Goal: Contribute content

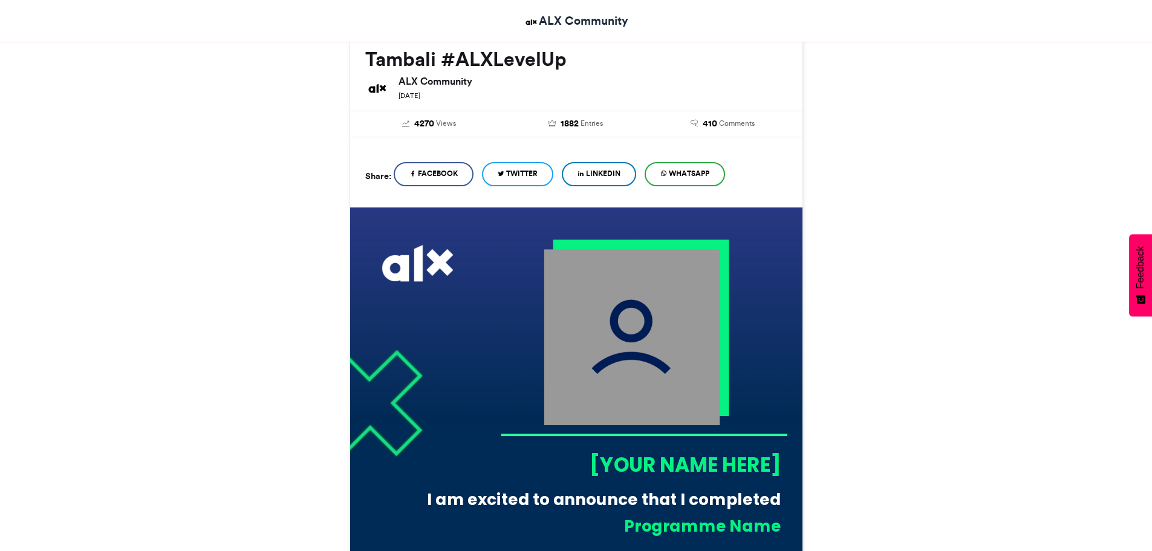
scroll to position [181, 0]
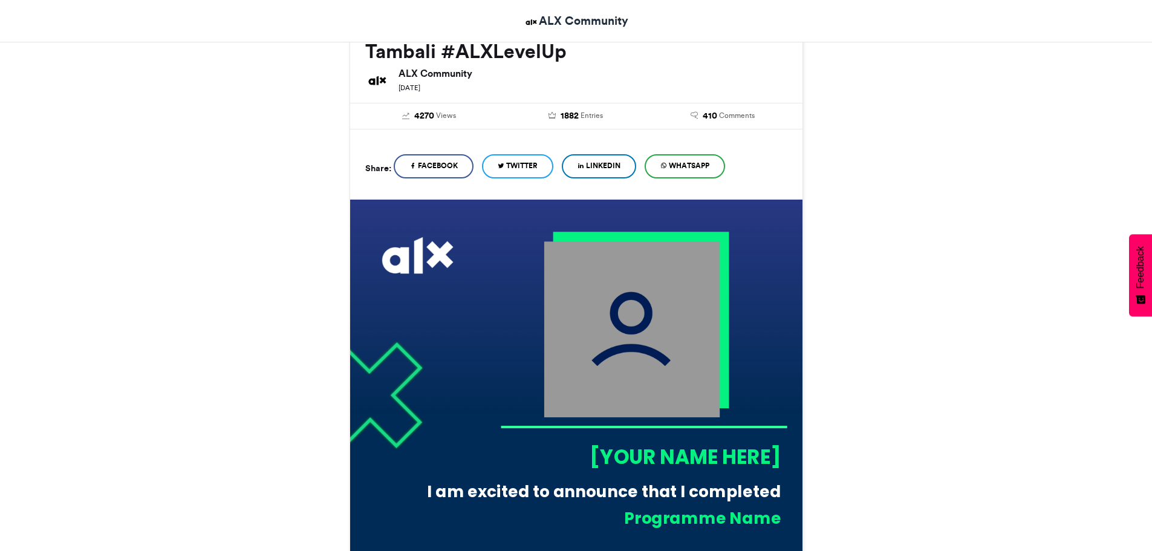
click at [683, 452] on div "[YOUR NAME HERE]" at bounding box center [640, 457] width 281 height 28
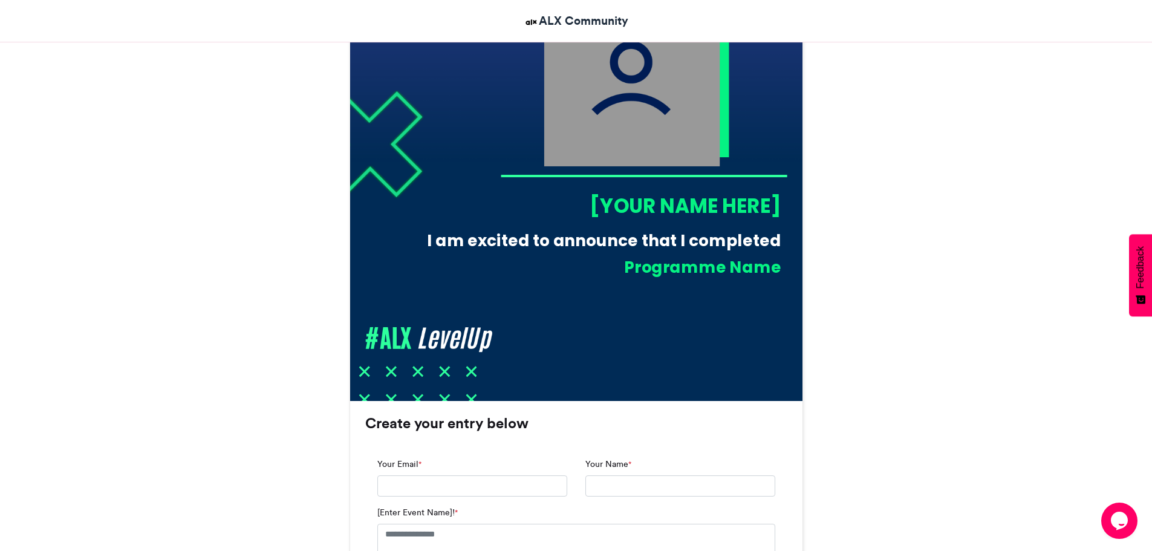
scroll to position [605, 0]
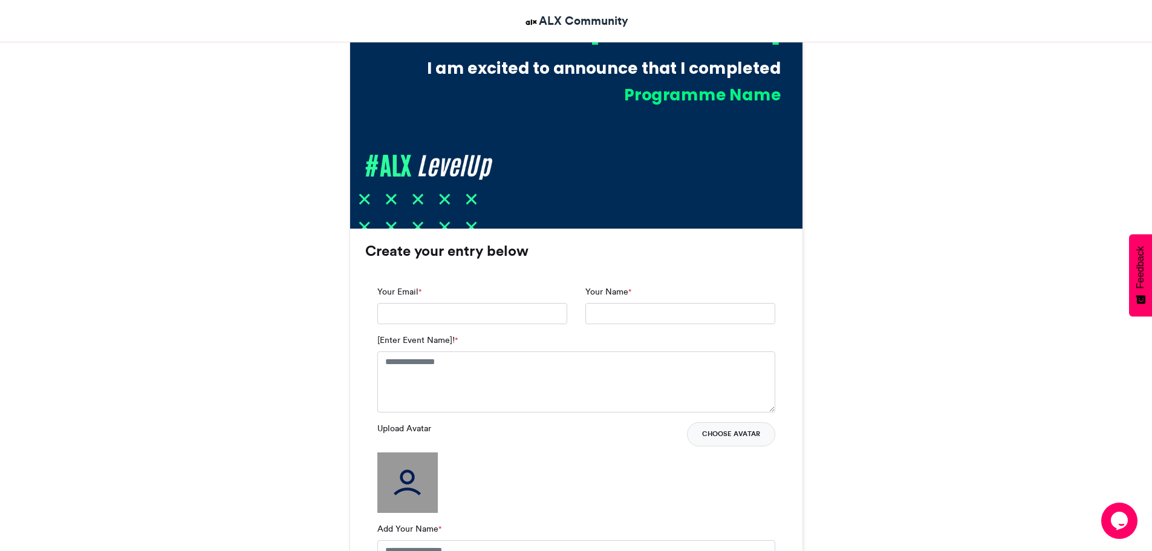
click at [716, 431] on button "Choose Avatar" at bounding box center [731, 434] width 88 height 24
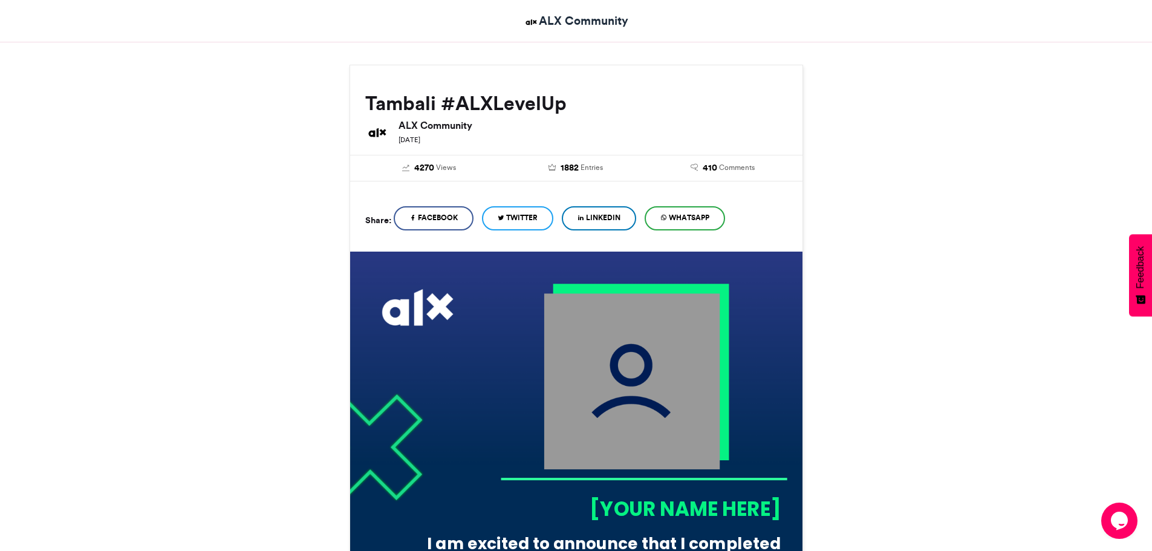
scroll to position [60, 0]
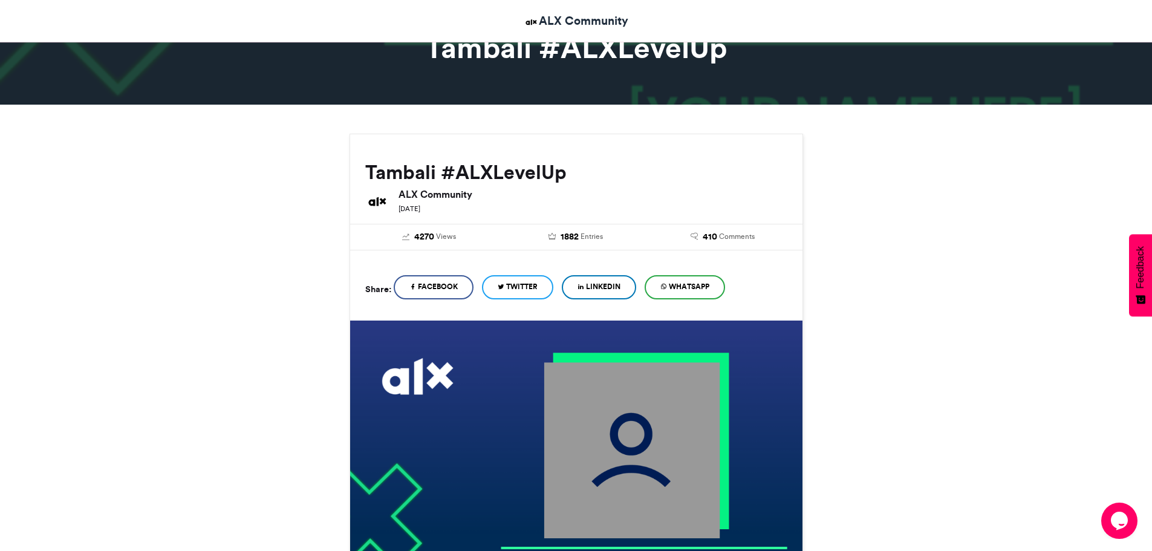
click at [598, 289] on span "LinkedIn" at bounding box center [603, 286] width 34 height 11
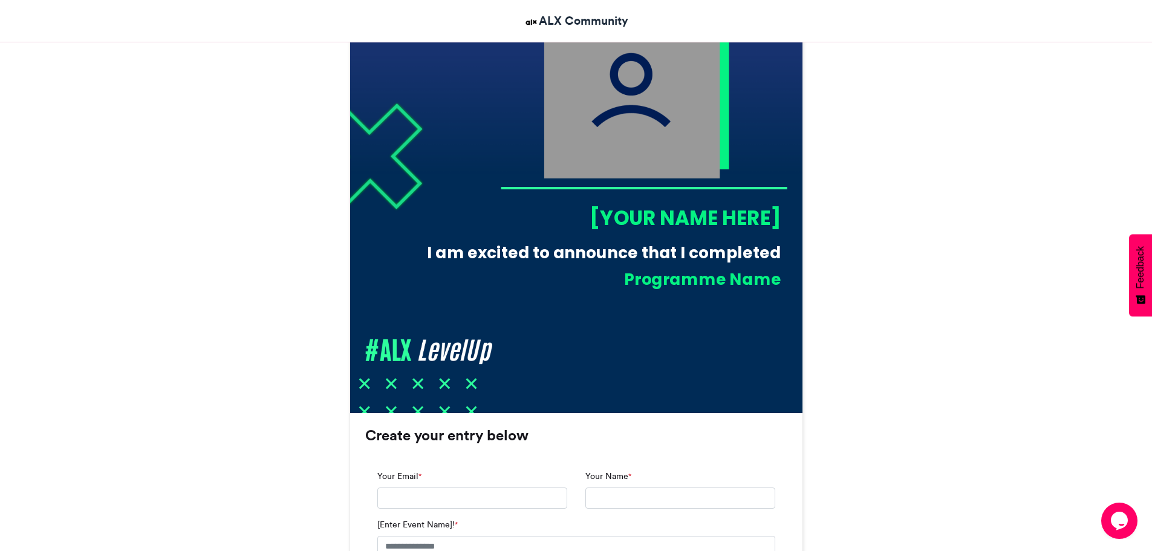
scroll to position [423, 0]
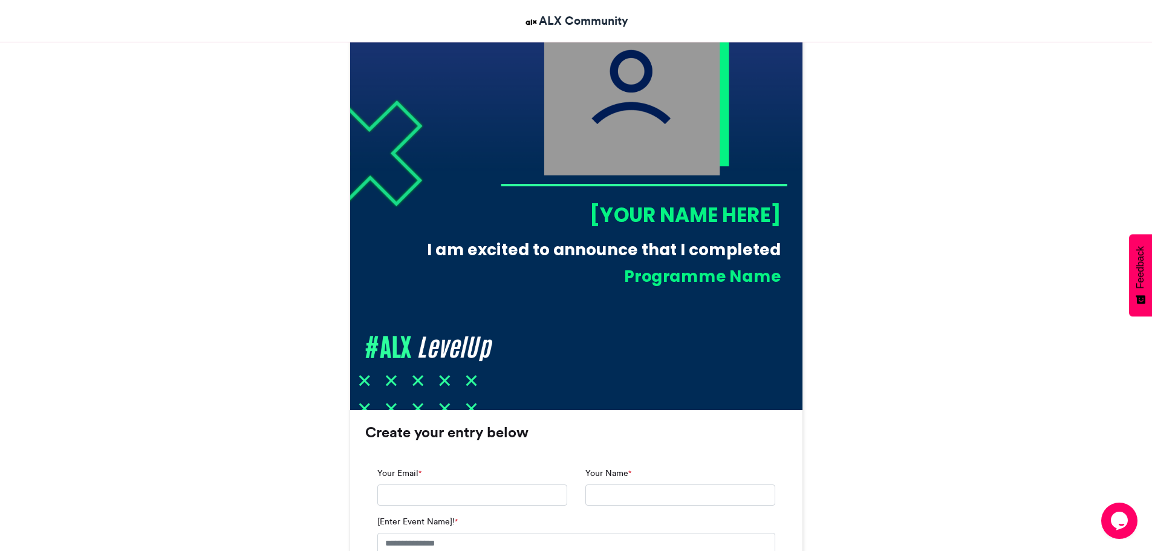
click at [680, 202] on div "[YOUR NAME HERE]" at bounding box center [640, 215] width 281 height 28
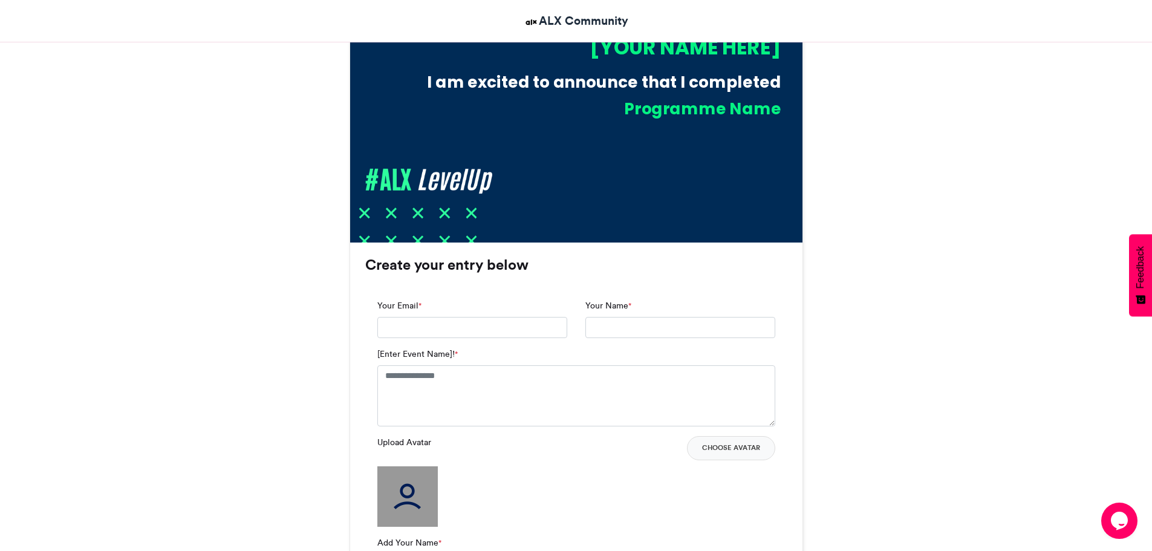
scroll to position [605, 0]
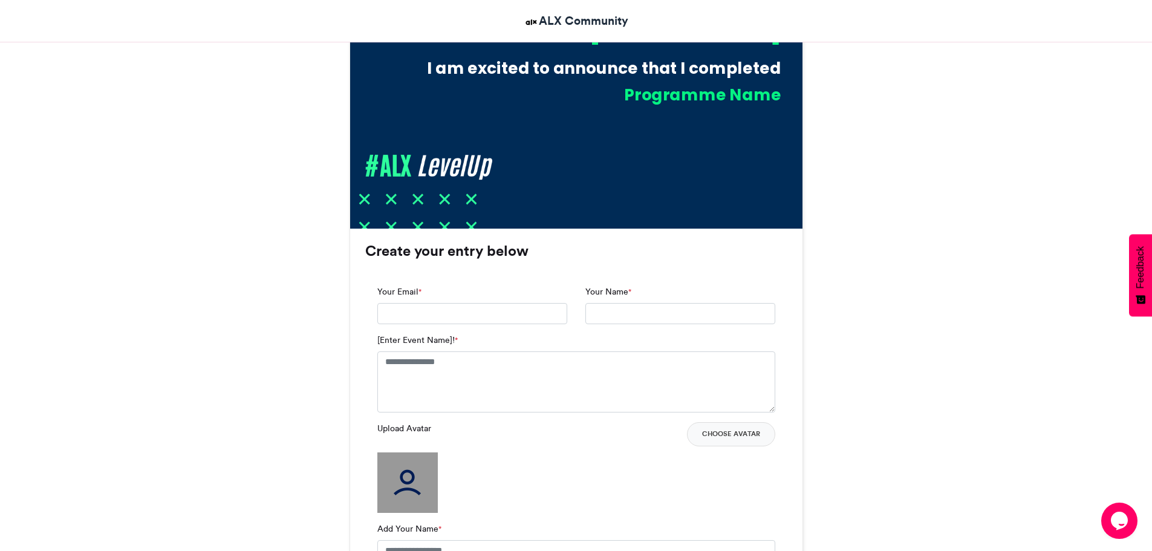
click at [497, 296] on div "Your Email *" at bounding box center [472, 305] width 190 height 39
click at [458, 369] on textarea "[Enter Event Name]! *" at bounding box center [576, 381] width 398 height 60
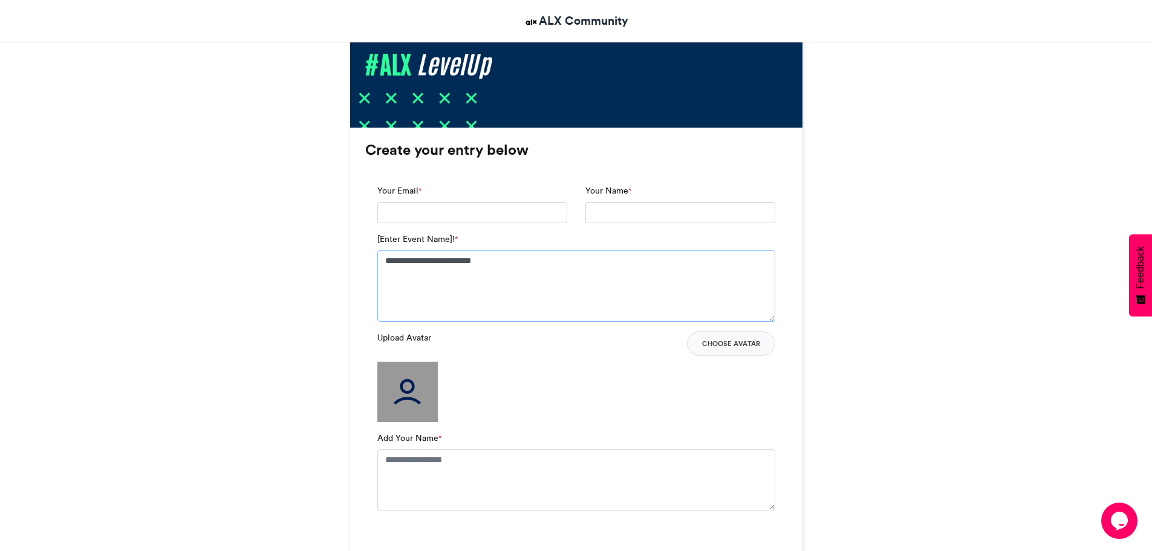
scroll to position [726, 0]
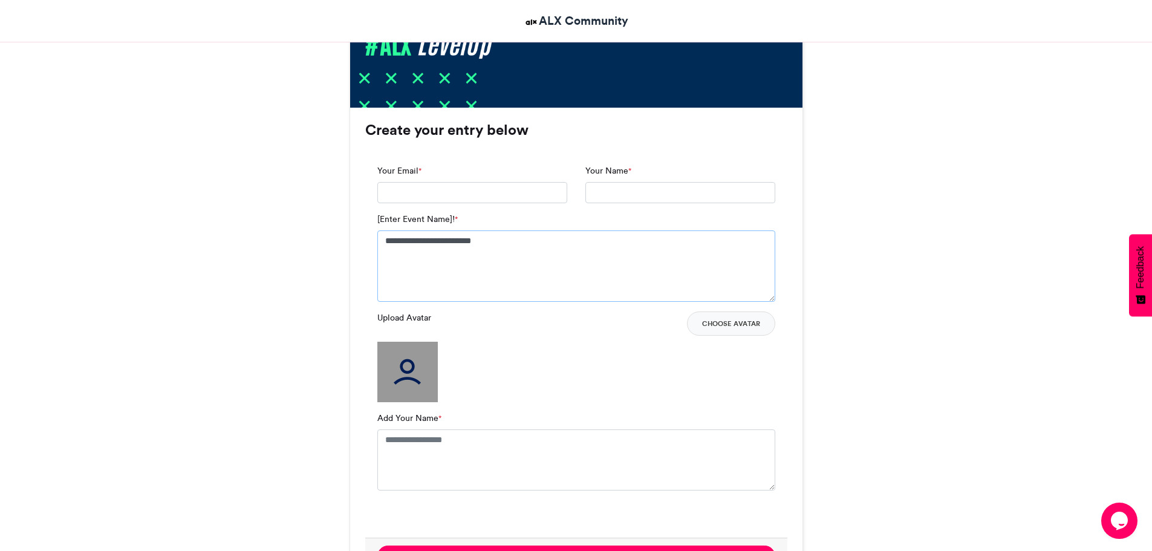
type textarea "**********"
click at [445, 440] on textarea "Add Your Name *" at bounding box center [576, 459] width 398 height 60
type textarea "**********"
click at [480, 192] on input "Your Email *" at bounding box center [472, 193] width 190 height 22
type input "**********"
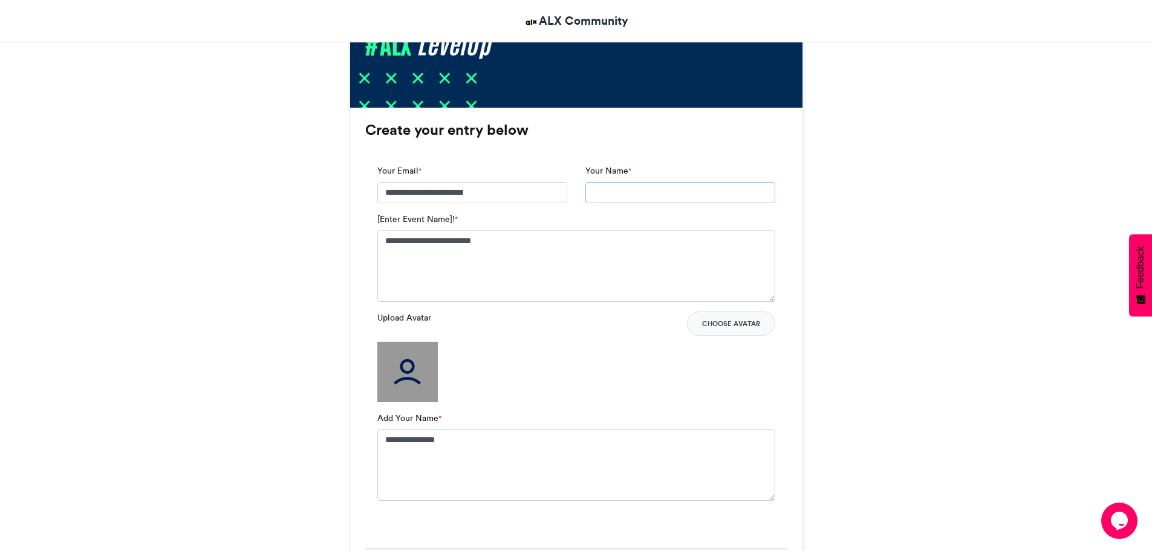
click at [602, 194] on input "Your Name *" at bounding box center [681, 193] width 190 height 22
type input "**********"
click at [616, 191] on input "**********" at bounding box center [681, 193] width 190 height 22
click at [522, 250] on textarea "**********" at bounding box center [576, 265] width 398 height 71
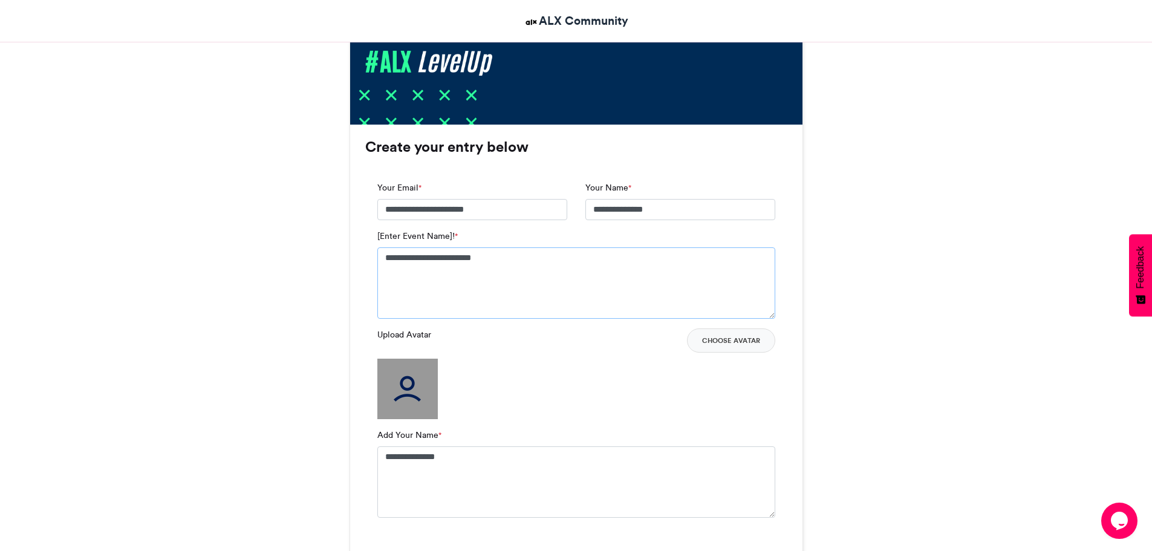
scroll to position [856, 0]
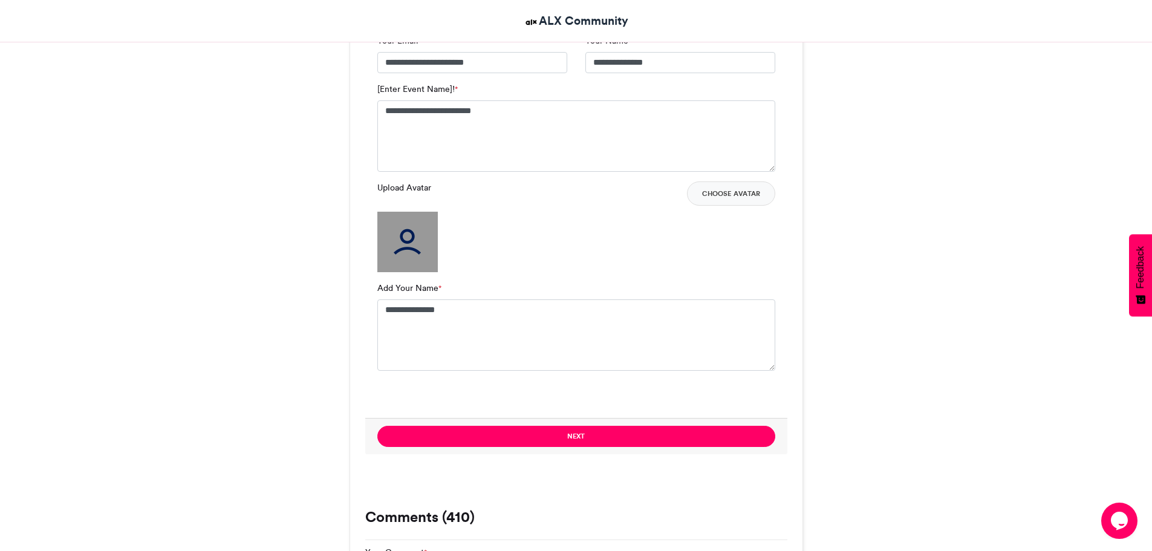
click at [416, 232] on img at bounding box center [407, 242] width 60 height 60
click at [400, 253] on img at bounding box center [407, 242] width 60 height 60
click at [725, 183] on button "Choose Avatar" at bounding box center [731, 193] width 88 height 24
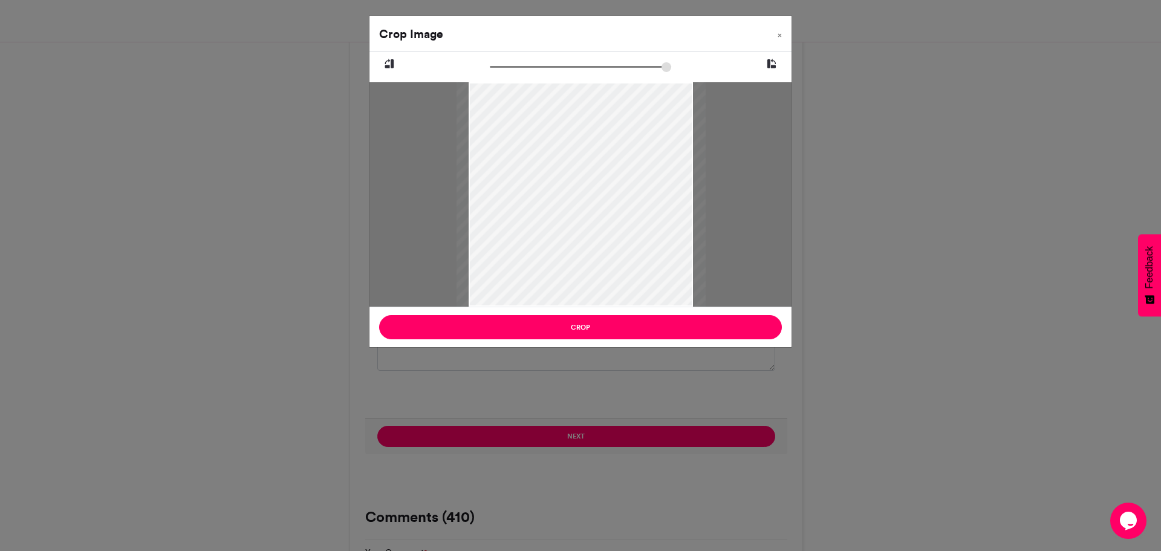
type input "******"
drag, startPoint x: 496, startPoint y: 67, endPoint x: 480, endPoint y: 79, distance: 19.8
click at [490, 73] on input "zoom" at bounding box center [580, 66] width 181 height 11
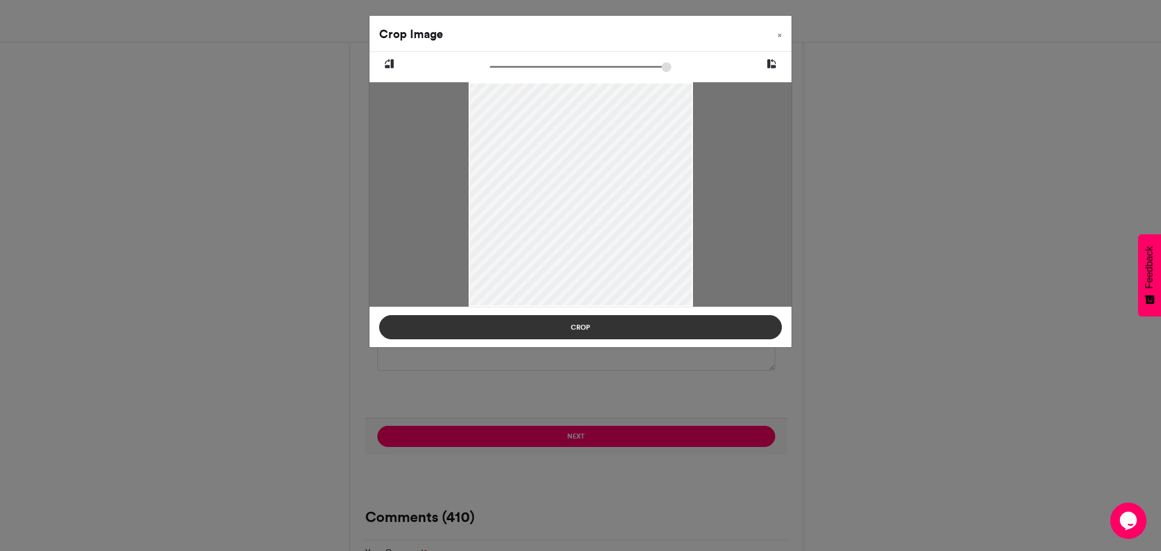
click at [648, 324] on button "Crop" at bounding box center [580, 327] width 403 height 24
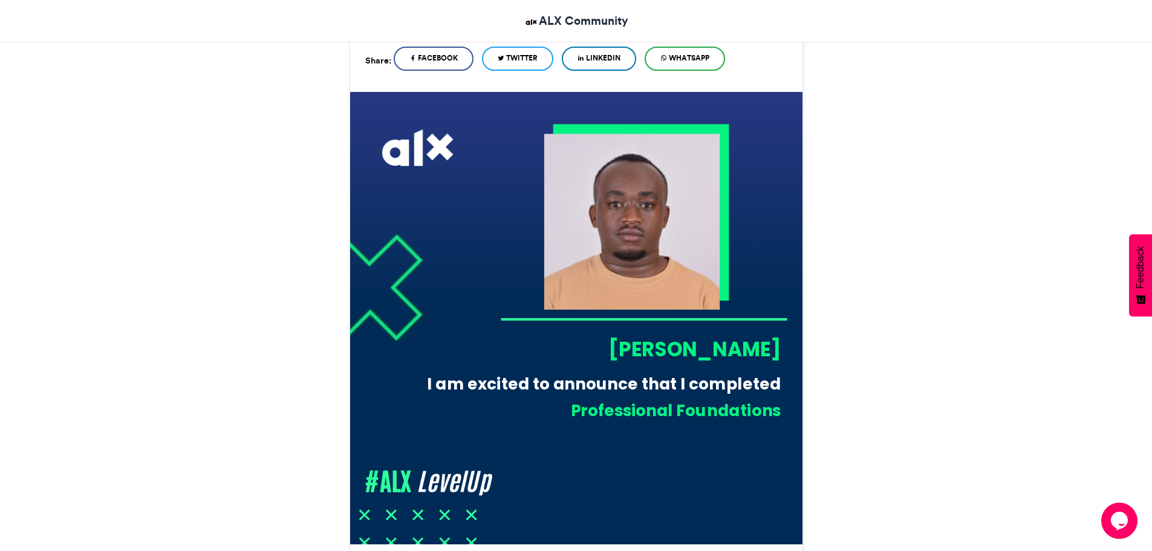
scroll to position [191, 0]
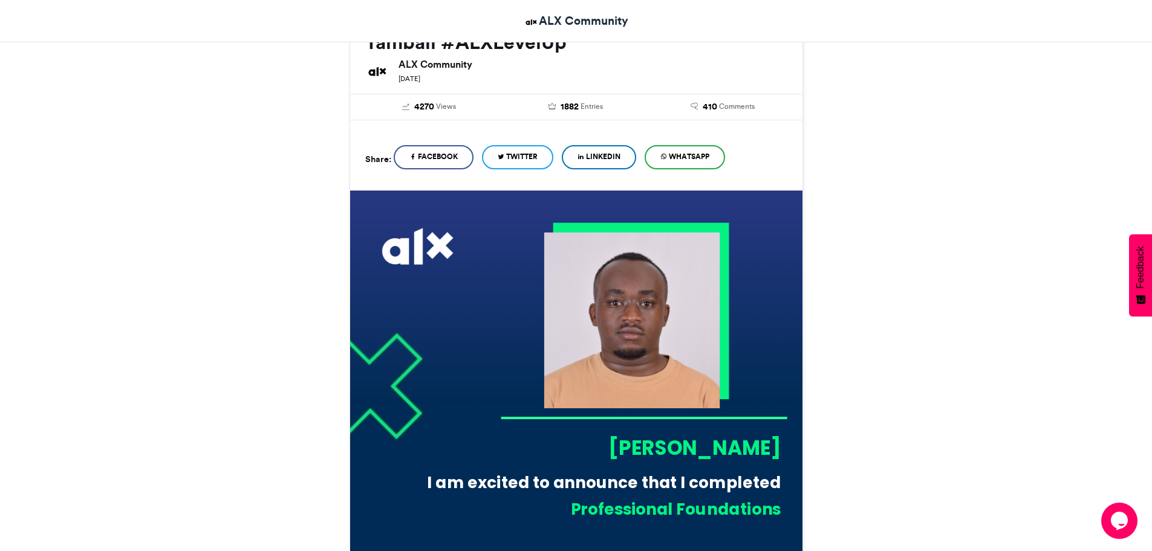
click at [690, 157] on span "WhatsApp" at bounding box center [689, 156] width 41 height 11
click at [685, 155] on span "WhatsApp" at bounding box center [689, 156] width 41 height 11
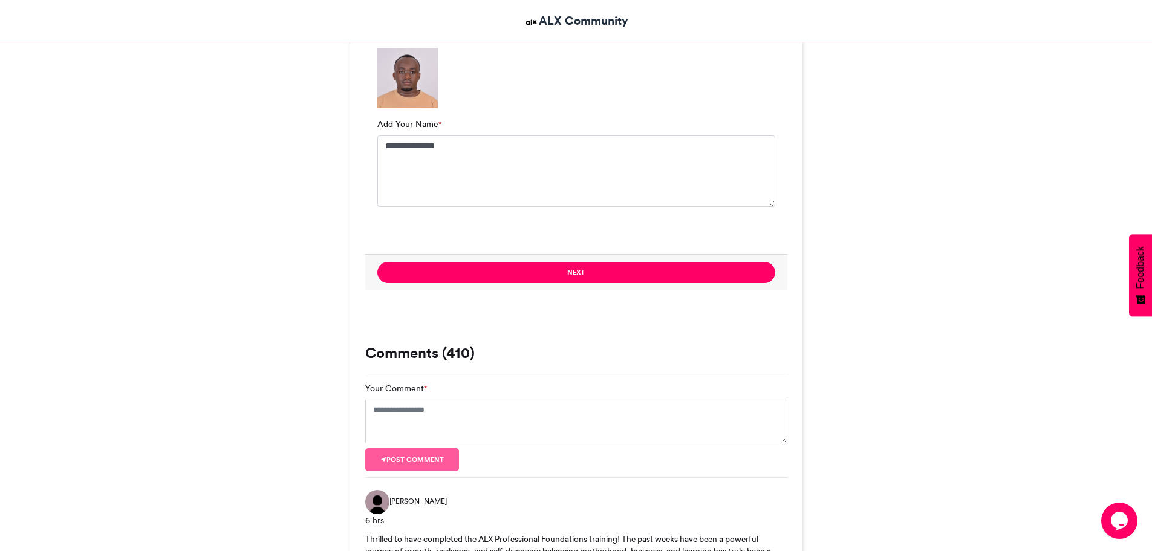
scroll to position [1037, 0]
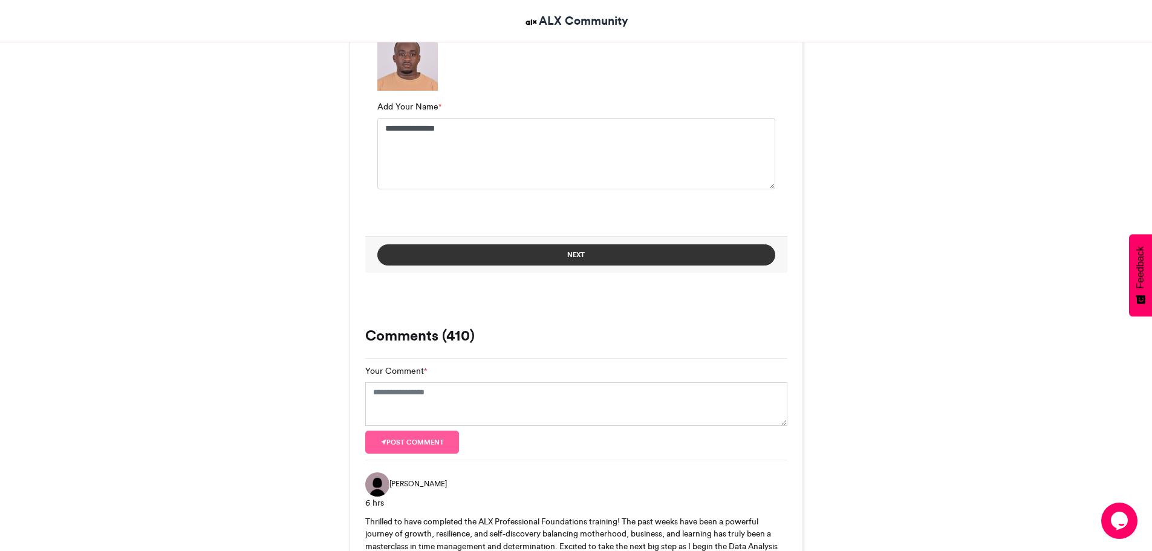
click at [619, 253] on button "Next" at bounding box center [576, 254] width 398 height 21
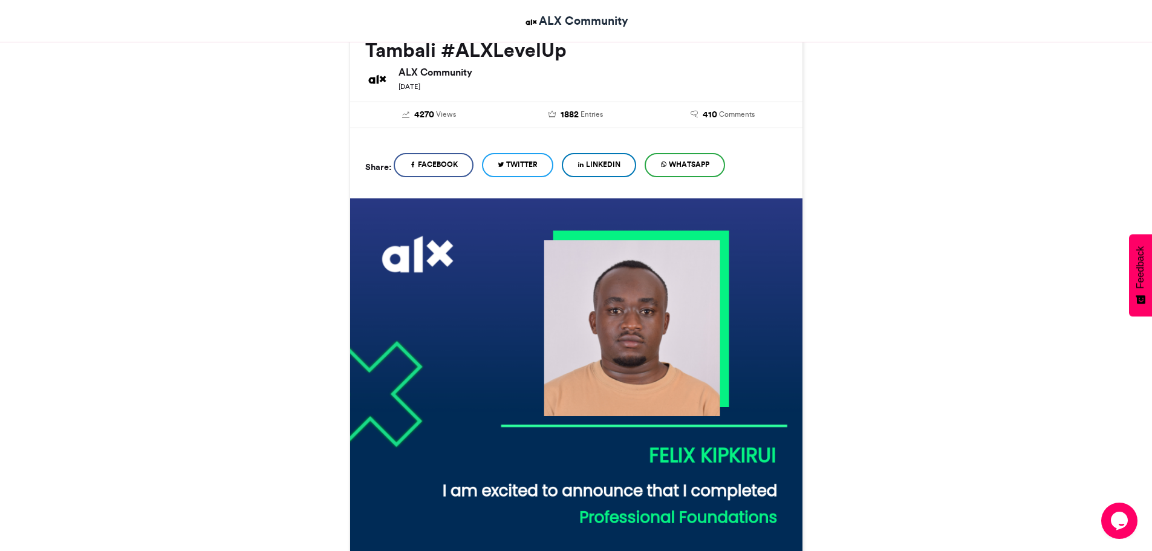
scroll to position [622, 0]
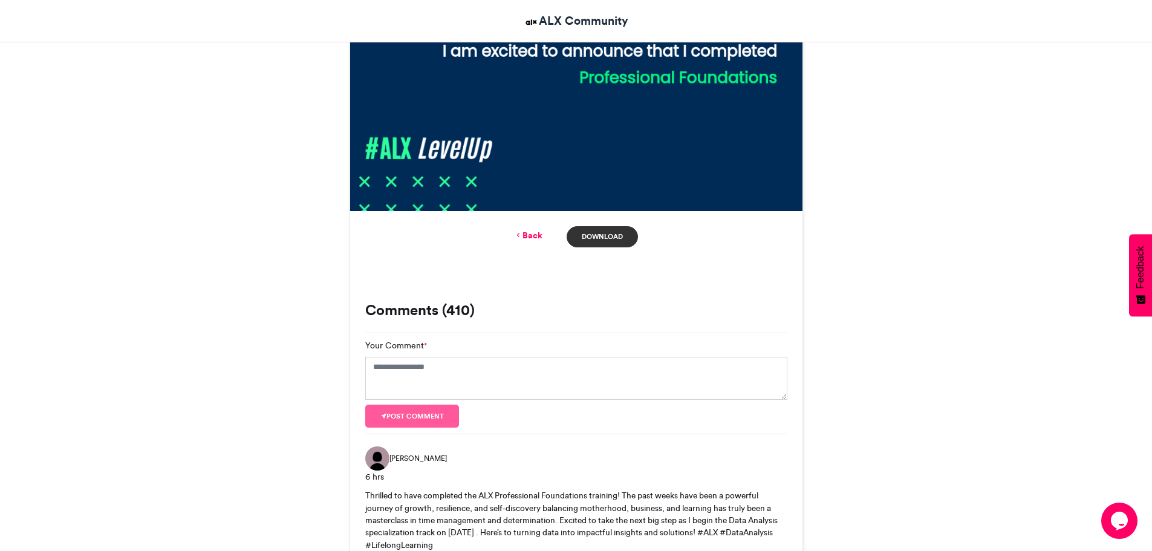
click at [615, 240] on link "Download" at bounding box center [602, 236] width 71 height 21
